Goal: Information Seeking & Learning: Learn about a topic

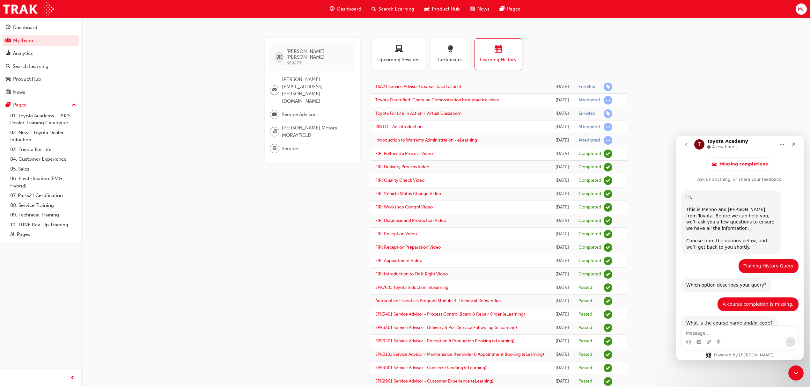
scroll to position [197, 0]
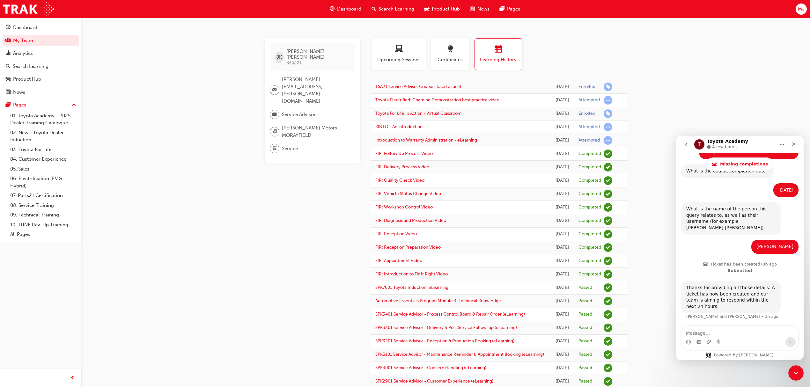
click at [788, 144] on button "Home" at bounding box center [782, 144] width 12 height 12
click at [793, 144] on icon "Close" at bounding box center [794, 144] width 5 height 5
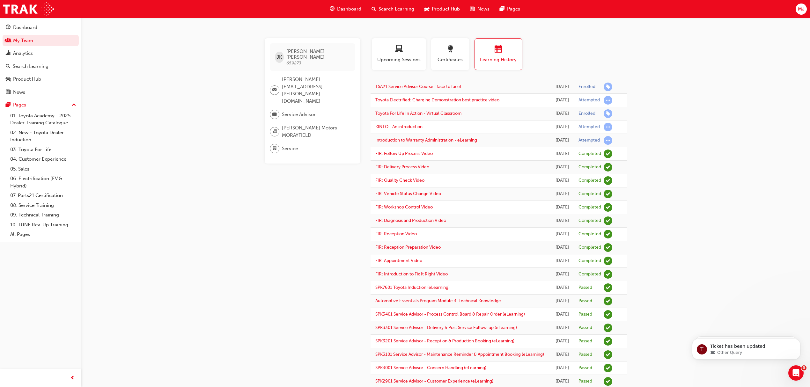
scroll to position [0, 0]
click at [727, 131] on div "JK [PERSON_NAME] 659273 [PERSON_NAME][EMAIL_ADDRESS][PERSON_NAME][DOMAIN_NAME] …" at bounding box center [405, 262] width 810 height 525
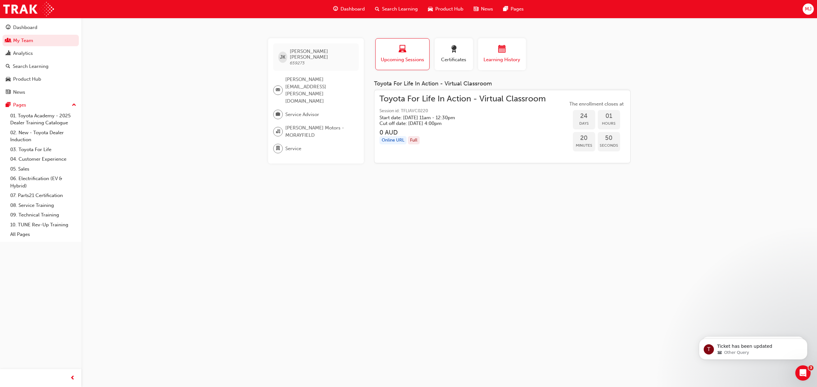
click at [505, 55] on div "Learning History" at bounding box center [502, 54] width 38 height 18
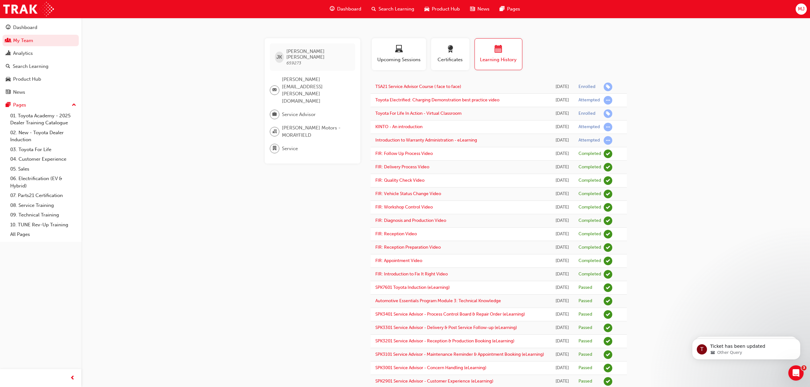
drag, startPoint x: 161, startPoint y: 232, endPoint x: 84, endPoint y: 24, distance: 221.7
click at [160, 226] on div "JK Jenae Kerr 659273 jenae.kerr@mjm.com.au Service Advisor Martin Jonkers Motor…" at bounding box center [405, 262] width 810 height 525
click at [32, 25] on div "Dashboard" at bounding box center [25, 27] width 24 height 7
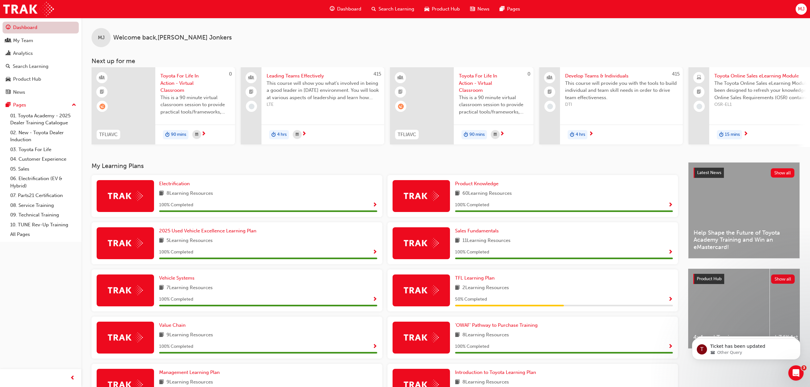
click at [24, 25] on link "Dashboard" at bounding box center [41, 28] width 76 height 12
click at [382, 6] on span "Search Learning" at bounding box center [397, 8] width 36 height 7
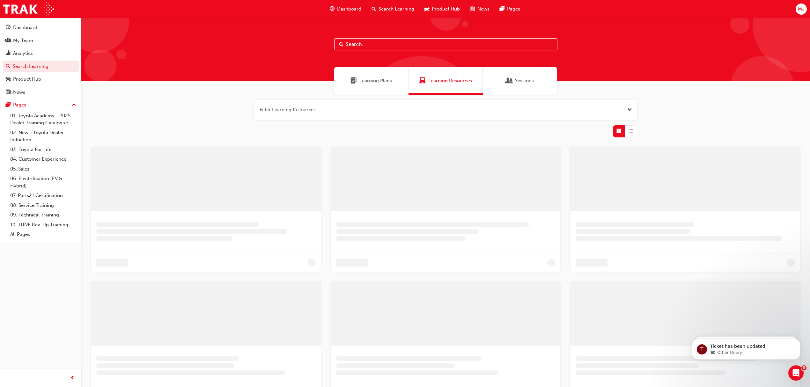
click at [390, 47] on input "text" at bounding box center [445, 44] width 223 height 12
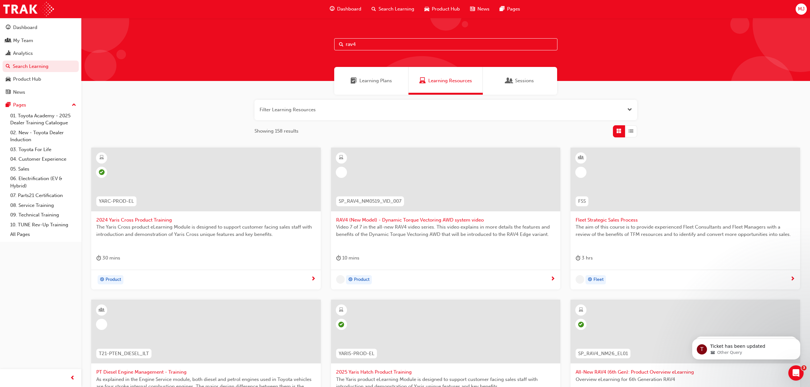
type input "rav4"
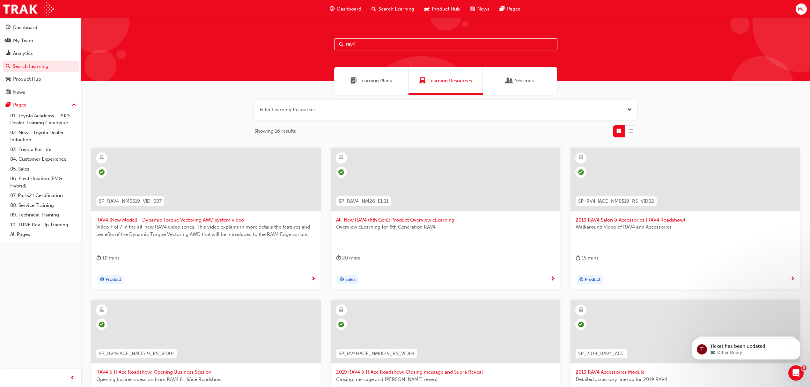
click at [392, 169] on div at bounding box center [446, 180] width 230 height 64
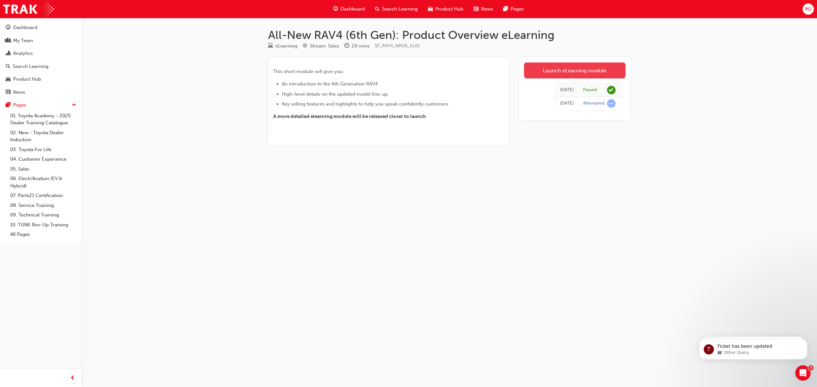
click at [551, 71] on link "Launch eLearning module" at bounding box center [574, 71] width 101 height 16
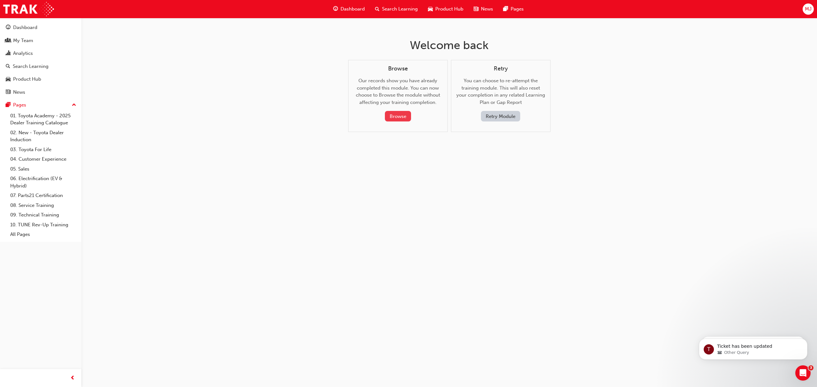
click at [398, 115] on button "Browse" at bounding box center [398, 116] width 26 height 11
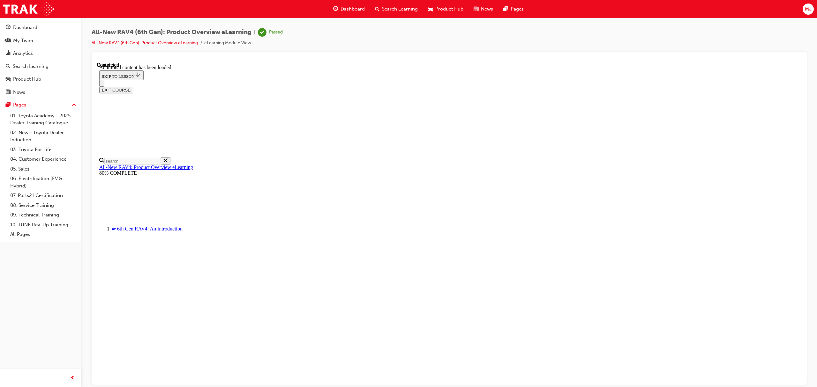
scroll to position [660, 0]
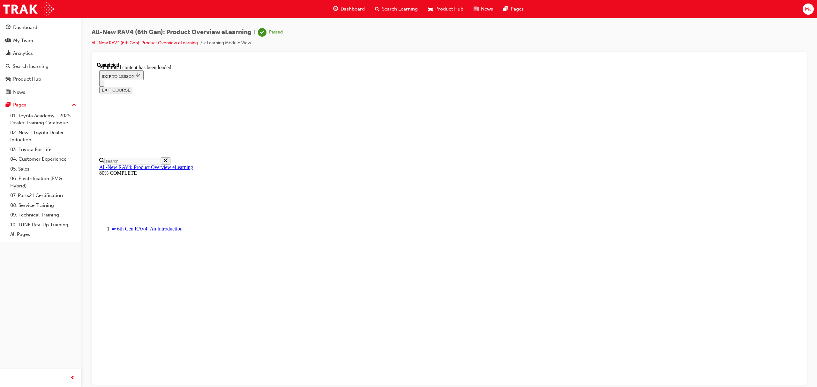
scroll to position [362, 0]
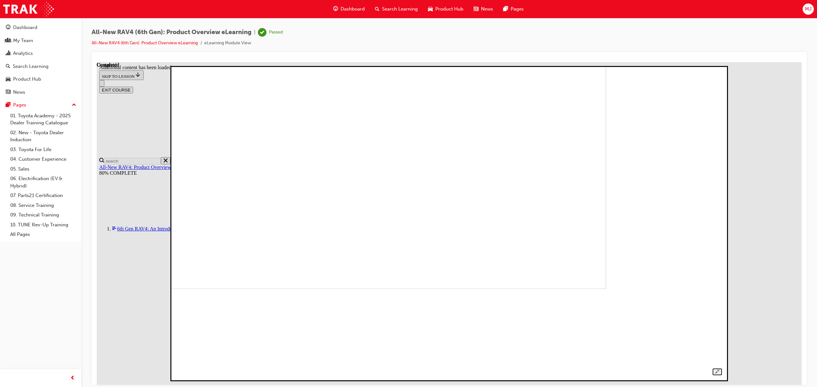
click at [778, 36] on div "All-New RAV4 (6th Gen): Product Overview eLearning | Passed All-New RAV4 (6th G…" at bounding box center [449, 40] width 715 height 24
drag, startPoint x: 782, startPoint y: 71, endPoint x: 789, endPoint y: 75, distance: 8.1
click at [722, 72] on div at bounding box center [448, 223] width 545 height 303
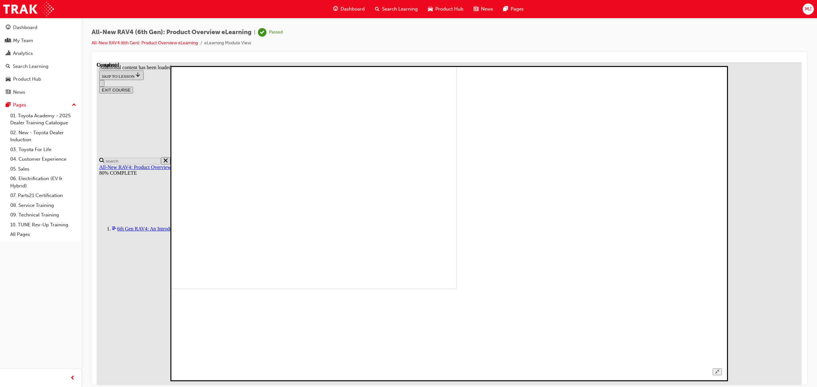
click at [719, 369] on icon "Unzoom image" at bounding box center [717, 371] width 4 height 4
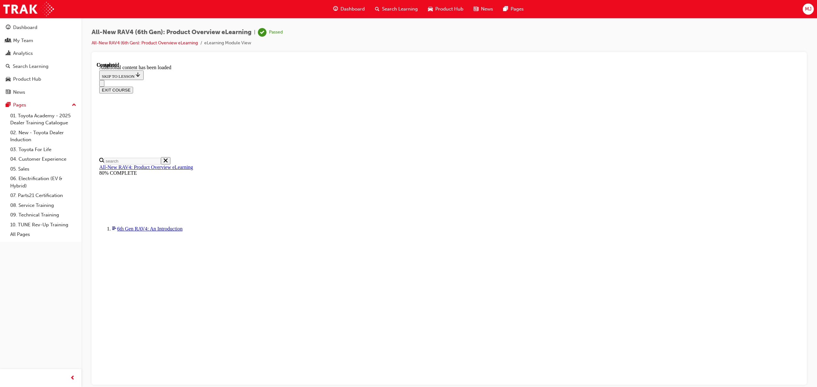
scroll to position [235, 0]
